Goal: Task Accomplishment & Management: Use online tool/utility

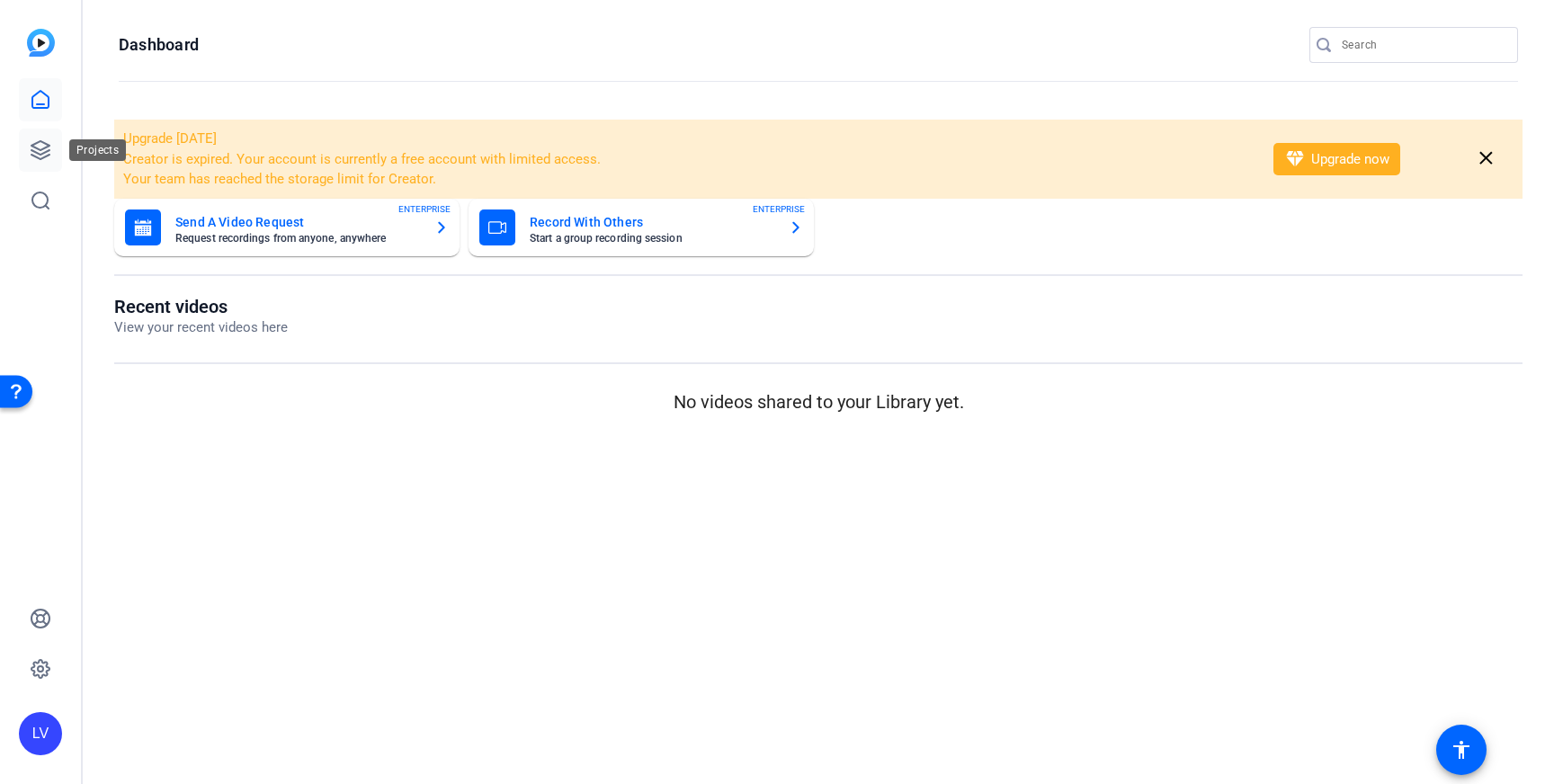
click at [52, 160] on link at bounding box center [40, 150] width 43 height 43
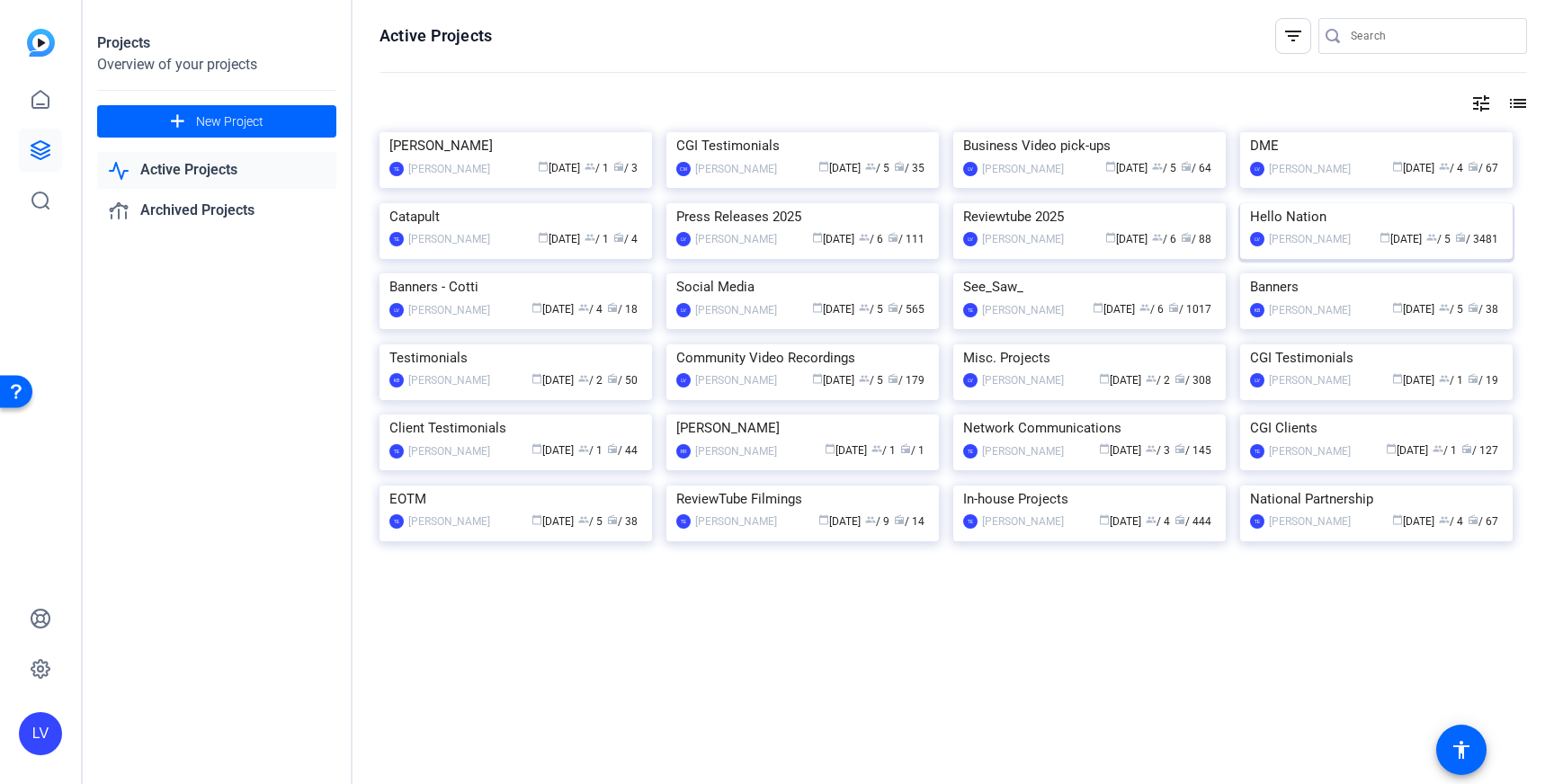
click at [1349, 203] on img at bounding box center [1376, 203] width 273 height 0
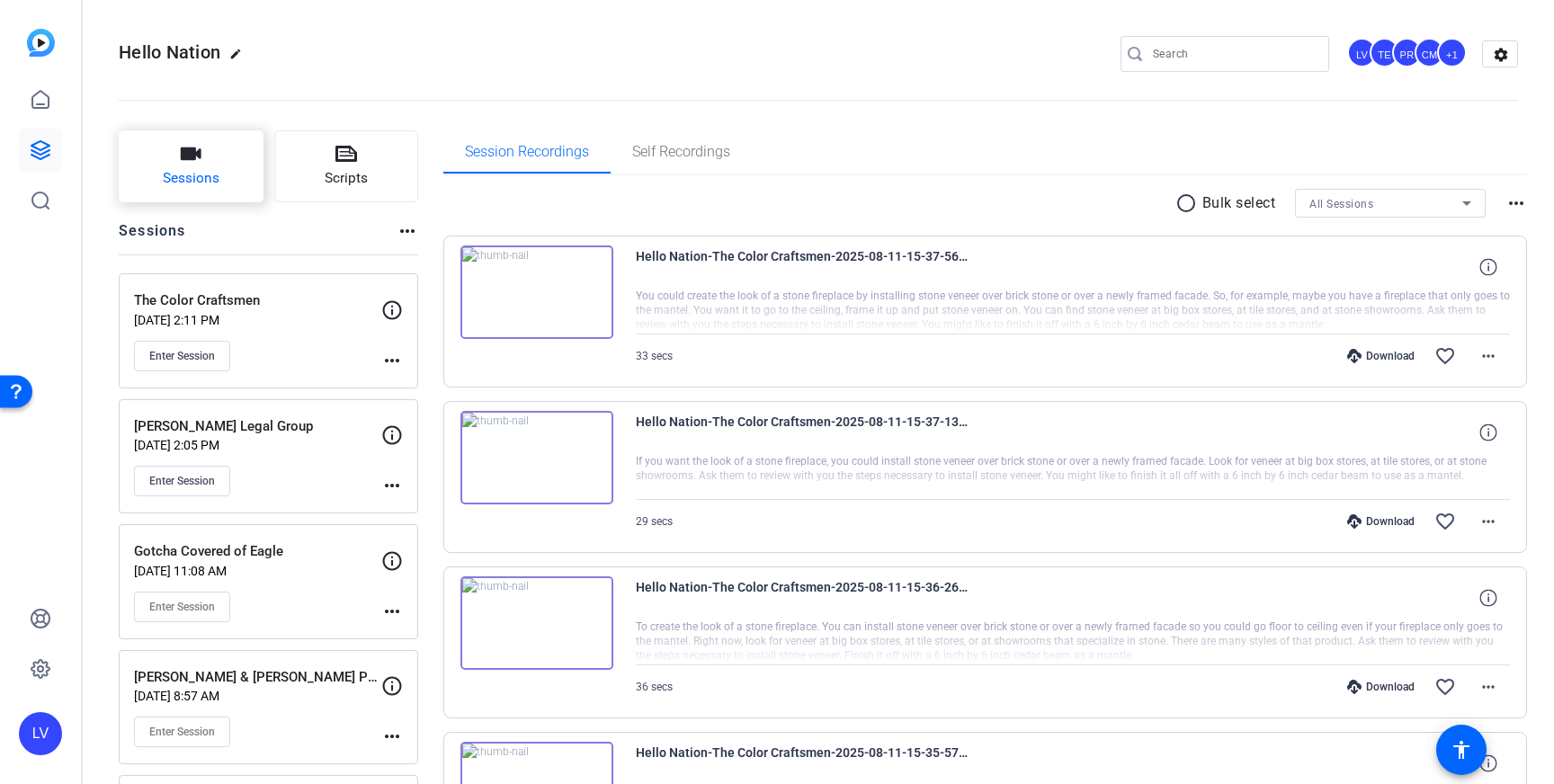
click at [218, 171] on button "Sessions" at bounding box center [190, 166] width 145 height 72
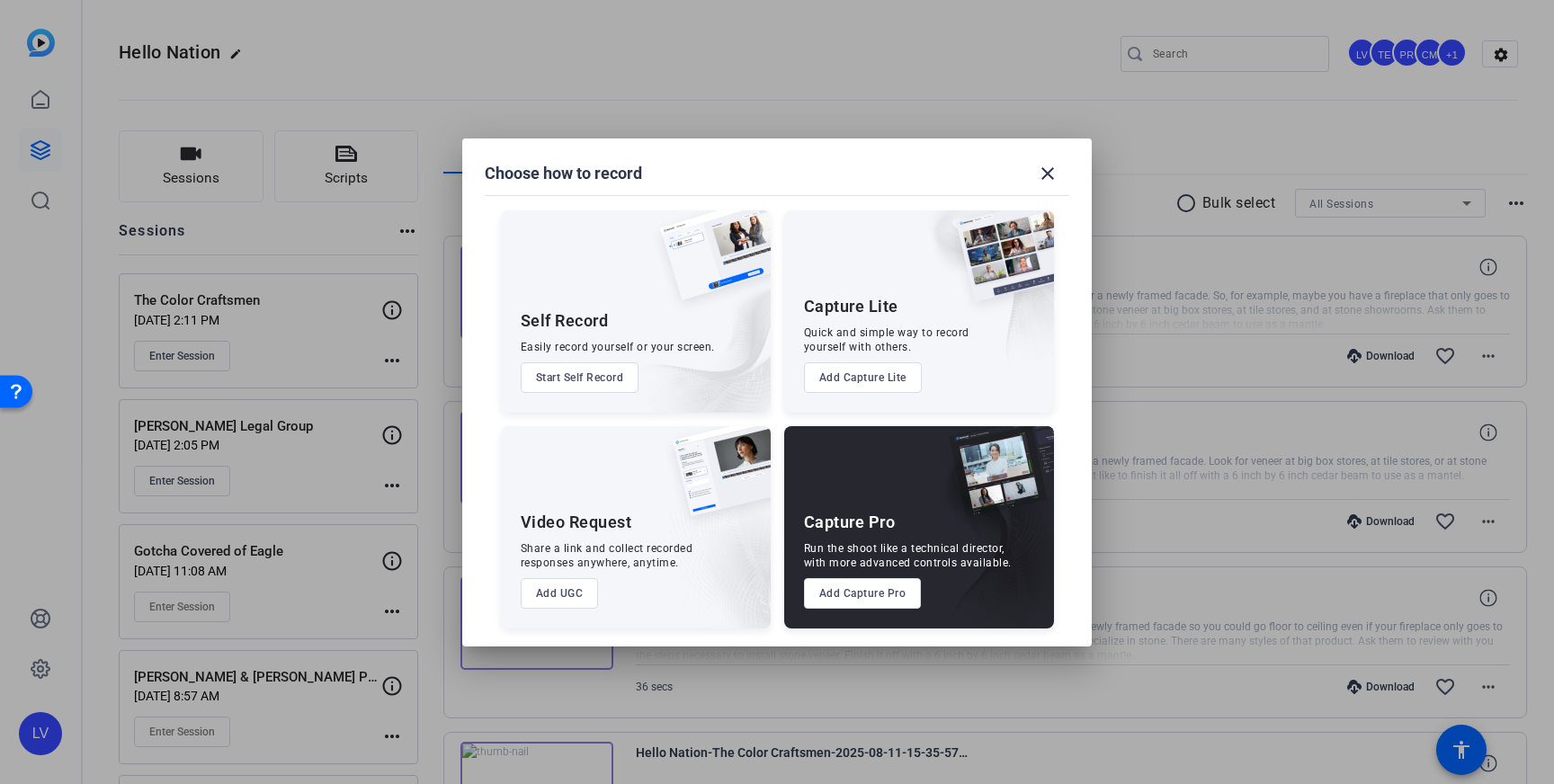
drag, startPoint x: 851, startPoint y: 595, endPoint x: 838, endPoint y: 578, distance: 21.4
click at [851, 595] on button "Add Capture Pro" at bounding box center [862, 593] width 118 height 31
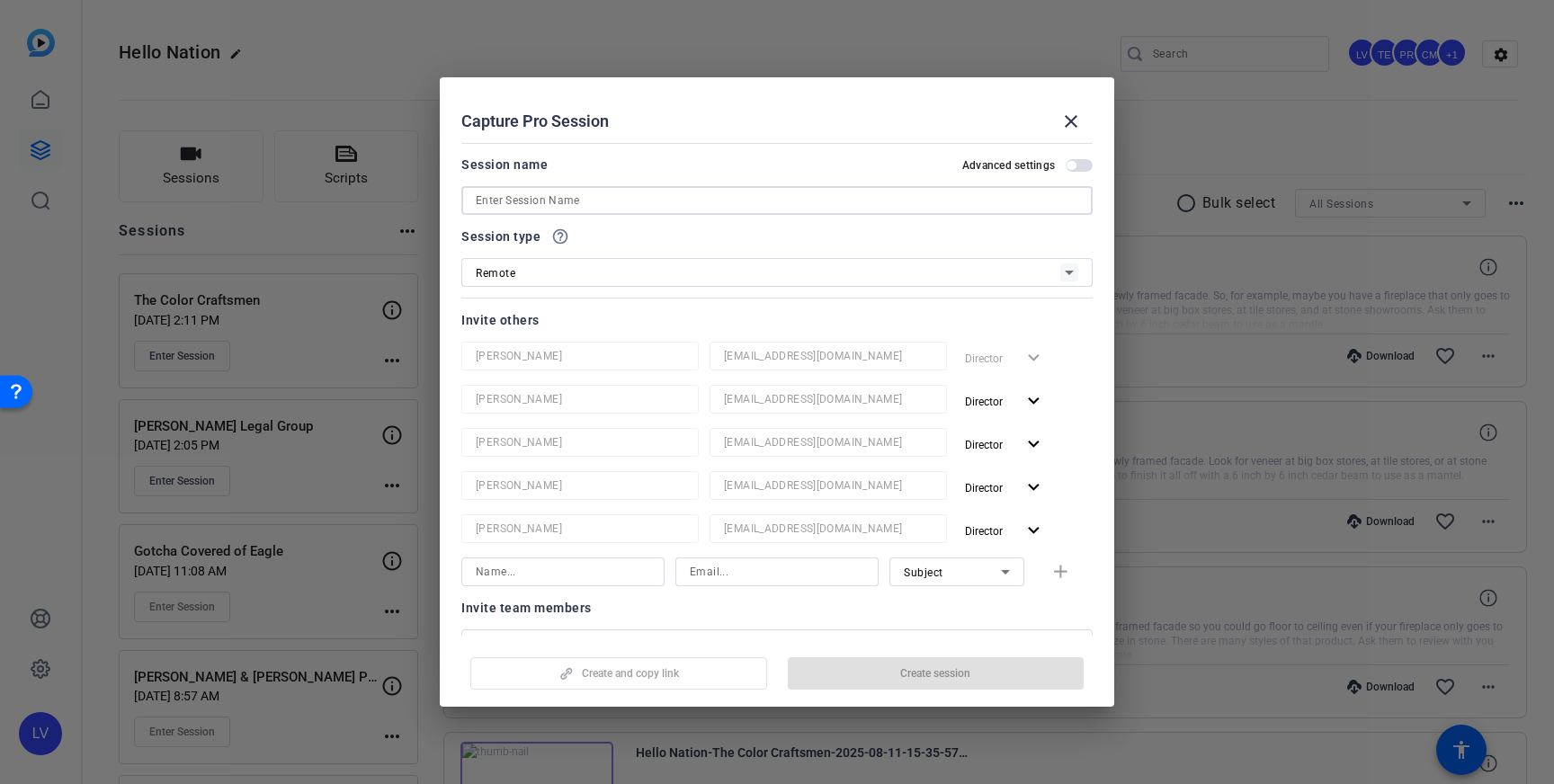
click at [567, 208] on input at bounding box center [777, 200] width 602 height 21
paste input "[PERSON_NAME] Real Estate, LLC"
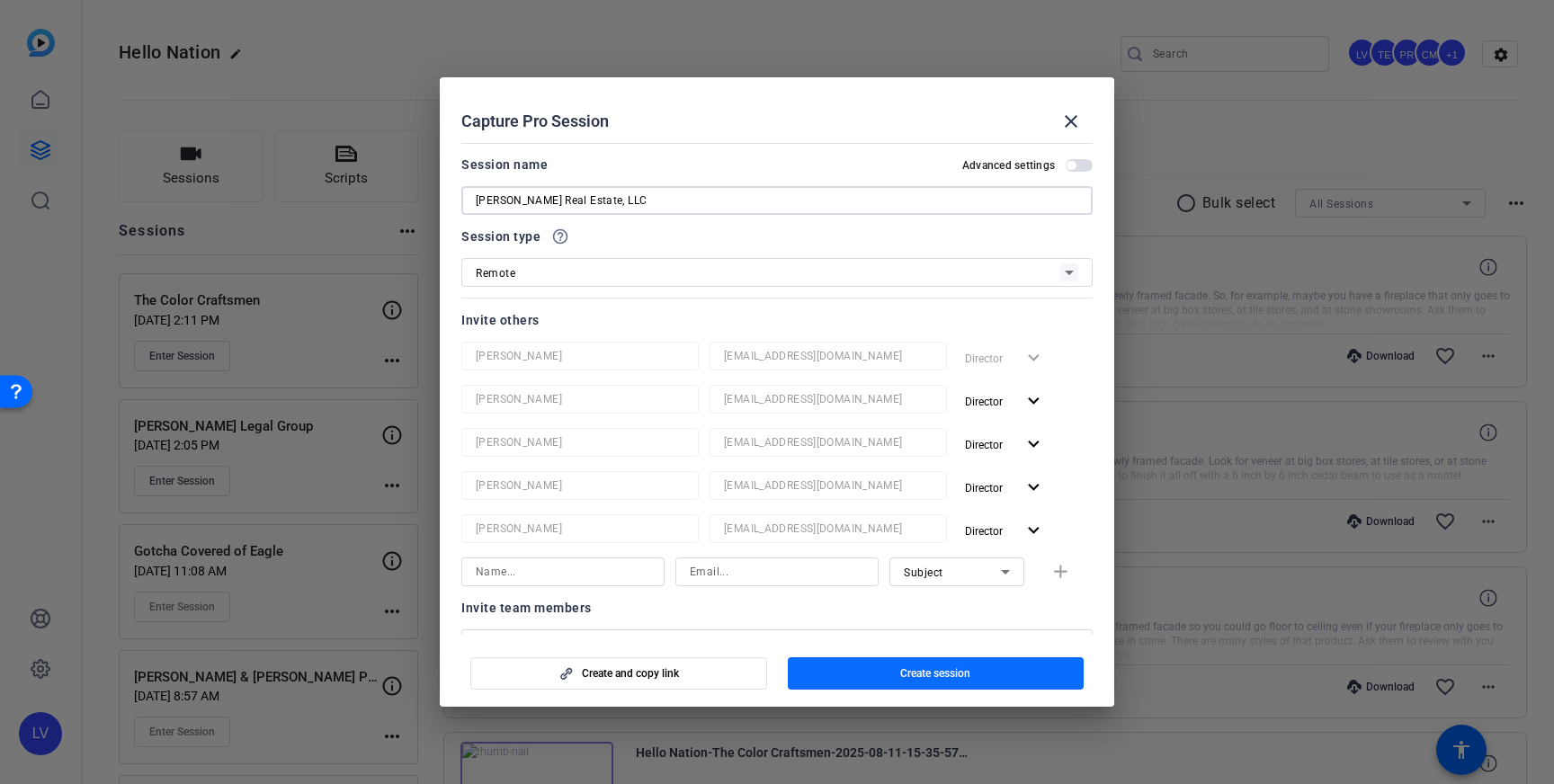
type input "[PERSON_NAME] Real Estate, LLC"
click at [931, 673] on span "Create session" at bounding box center [934, 673] width 70 height 14
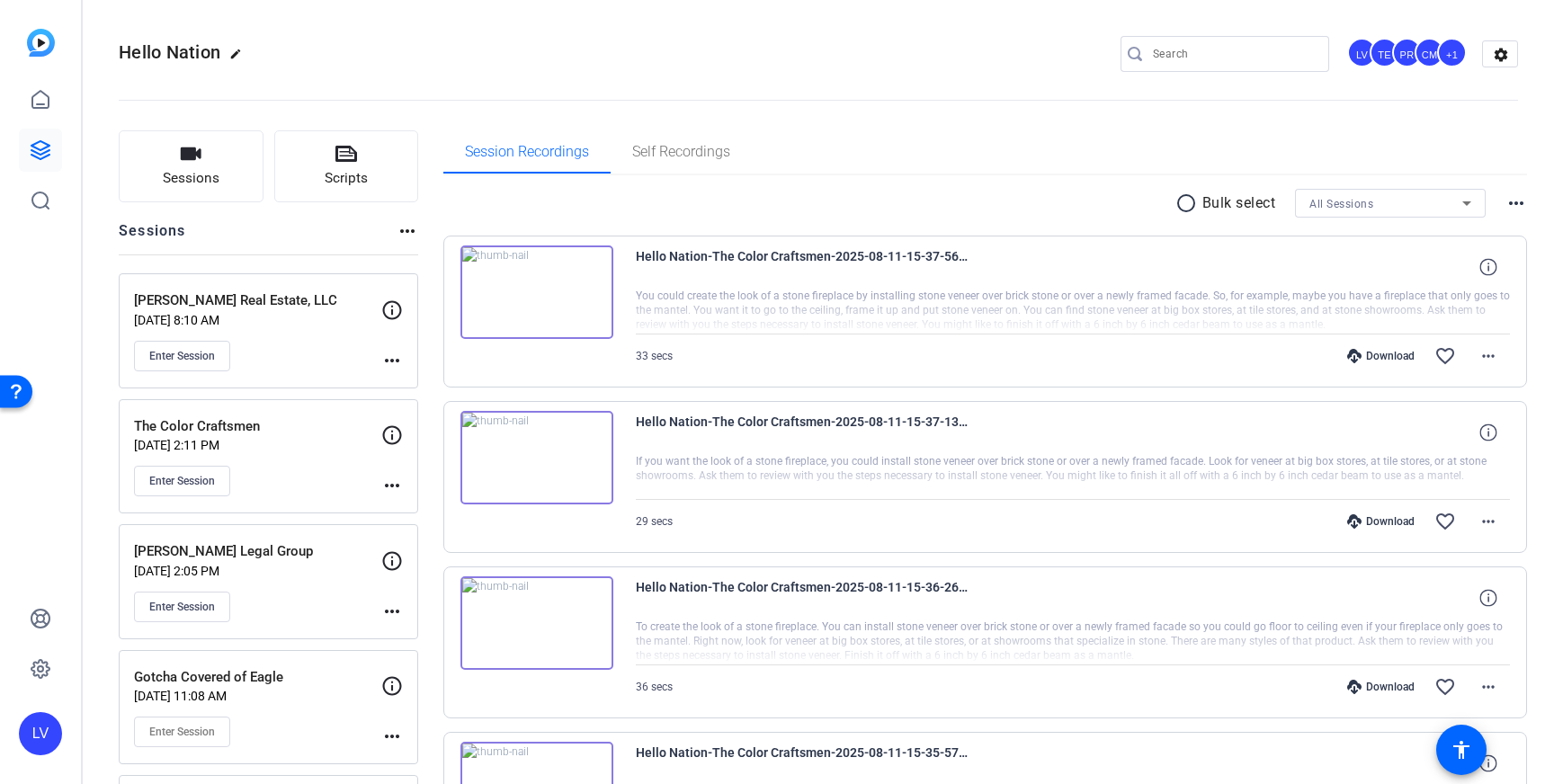
click at [404, 366] on div "[PERSON_NAME] Real Estate, LLC [DATE] 8:10 AM Enter Session more_horiz" at bounding box center [268, 330] width 300 height 115
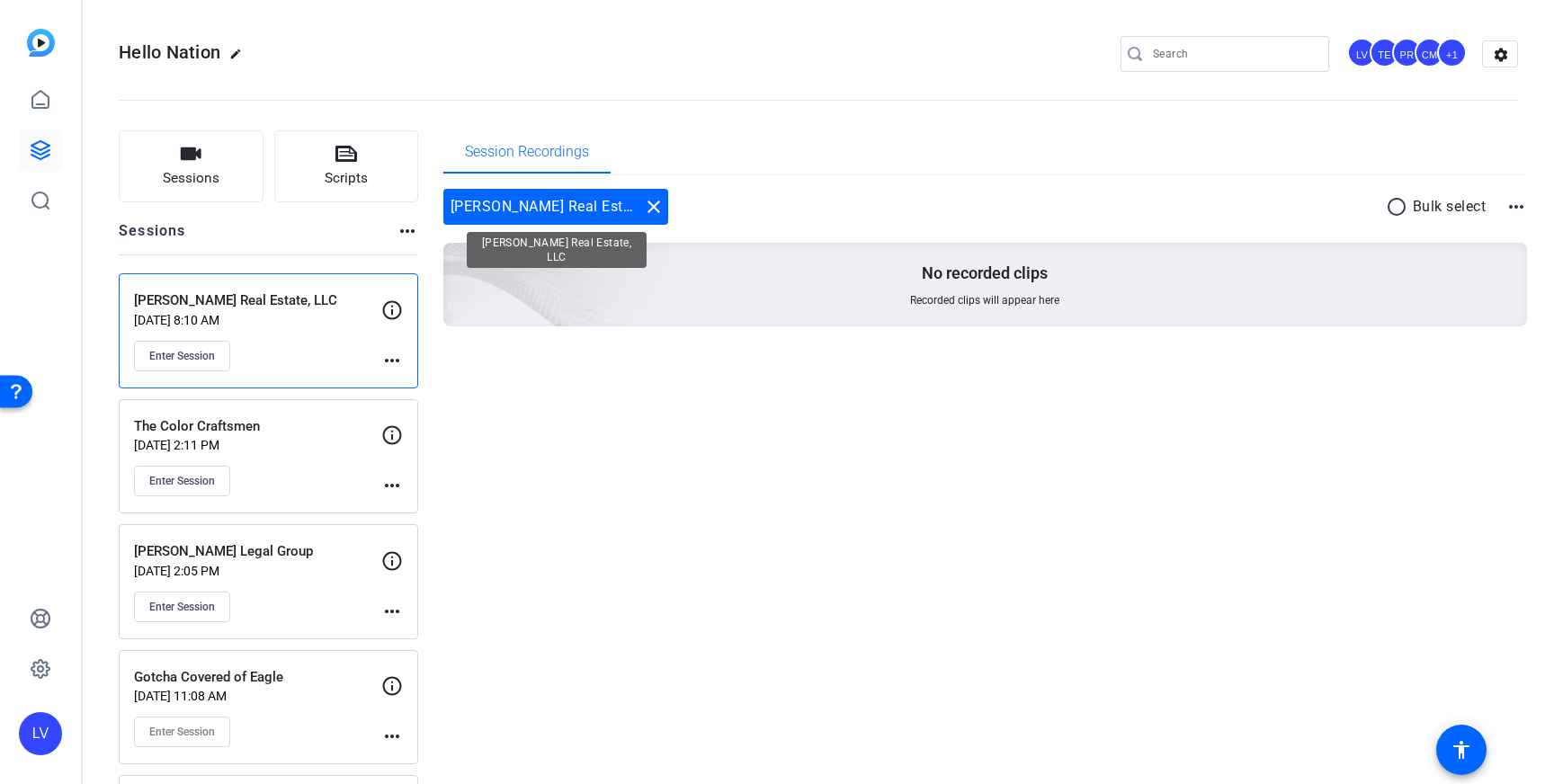
drag, startPoint x: 655, startPoint y: 205, endPoint x: 659, endPoint y: 215, distance: 10.8
click at [655, 207] on mat-icon "close" at bounding box center [653, 206] width 21 height 21
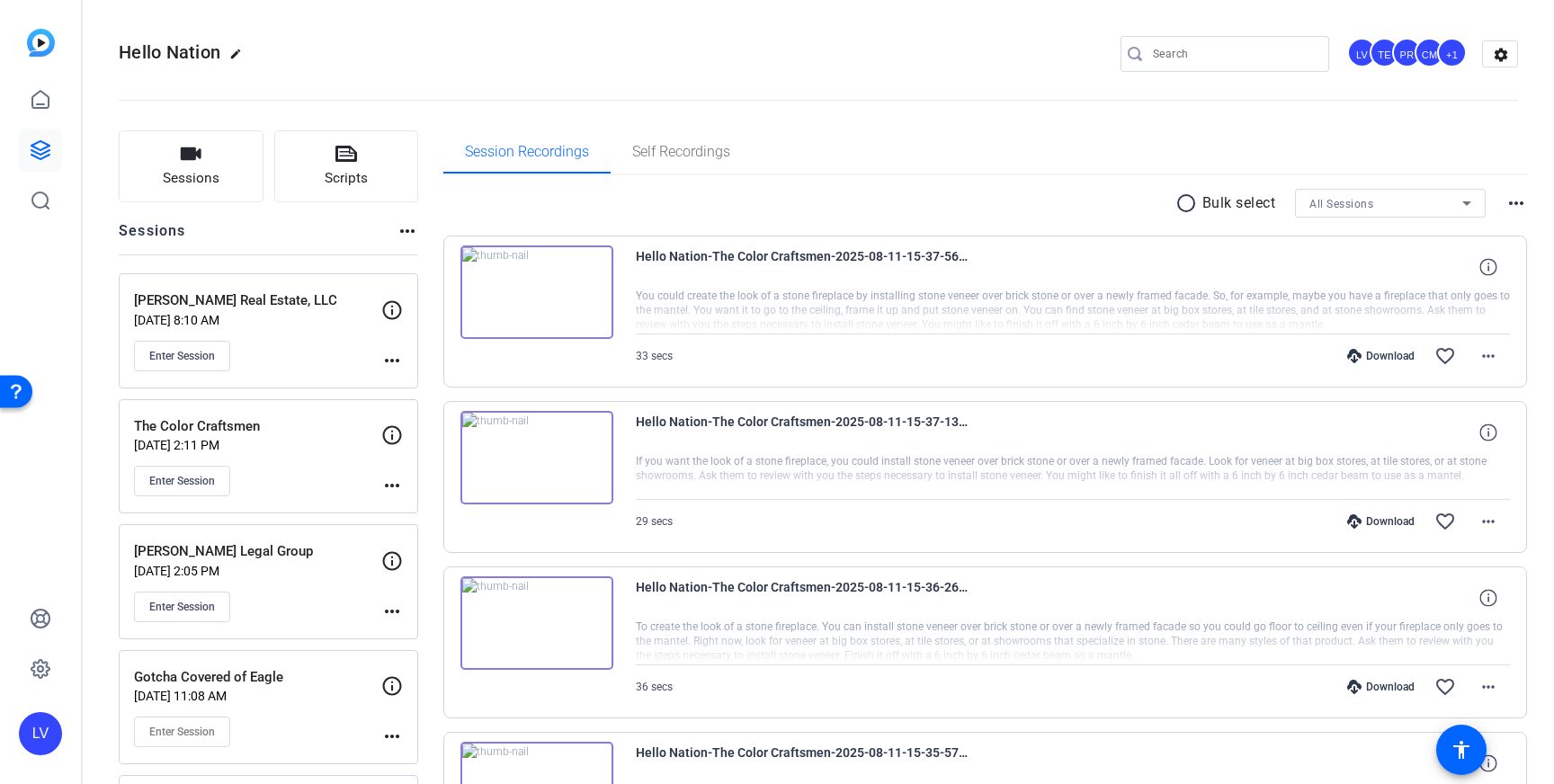
click at [395, 372] on div "[PERSON_NAME] Real Estate, LLC [DATE] 8:10 AM Enter Session more_horiz" at bounding box center [268, 330] width 300 height 115
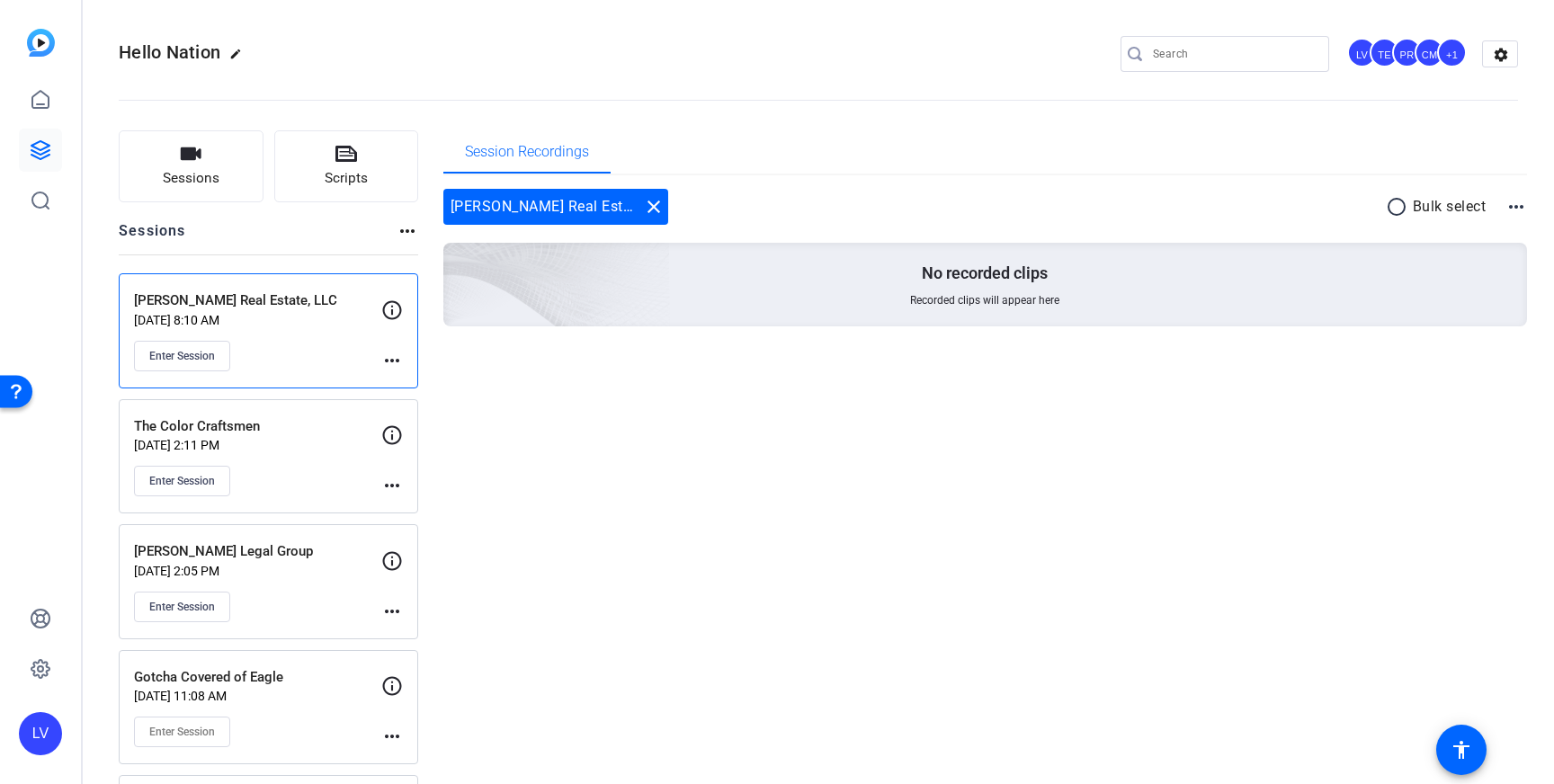
click at [397, 362] on mat-icon "more_horiz" at bounding box center [391, 360] width 21 height 21
click at [436, 381] on span "Edit Session" at bounding box center [437, 386] width 82 height 21
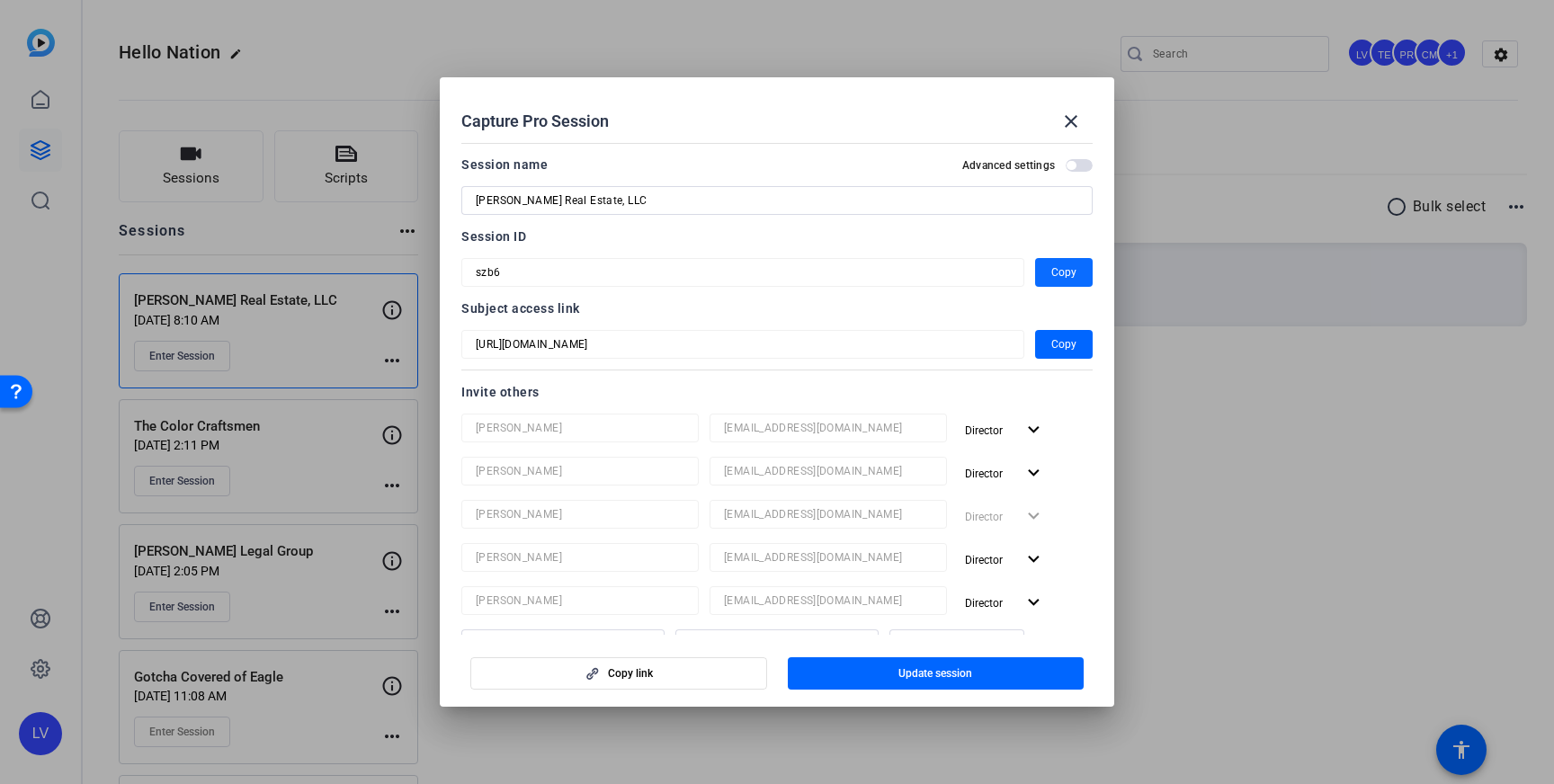
click at [1057, 266] on span "Copy" at bounding box center [1063, 272] width 25 height 21
